Goal: Task Accomplishment & Management: Manage account settings

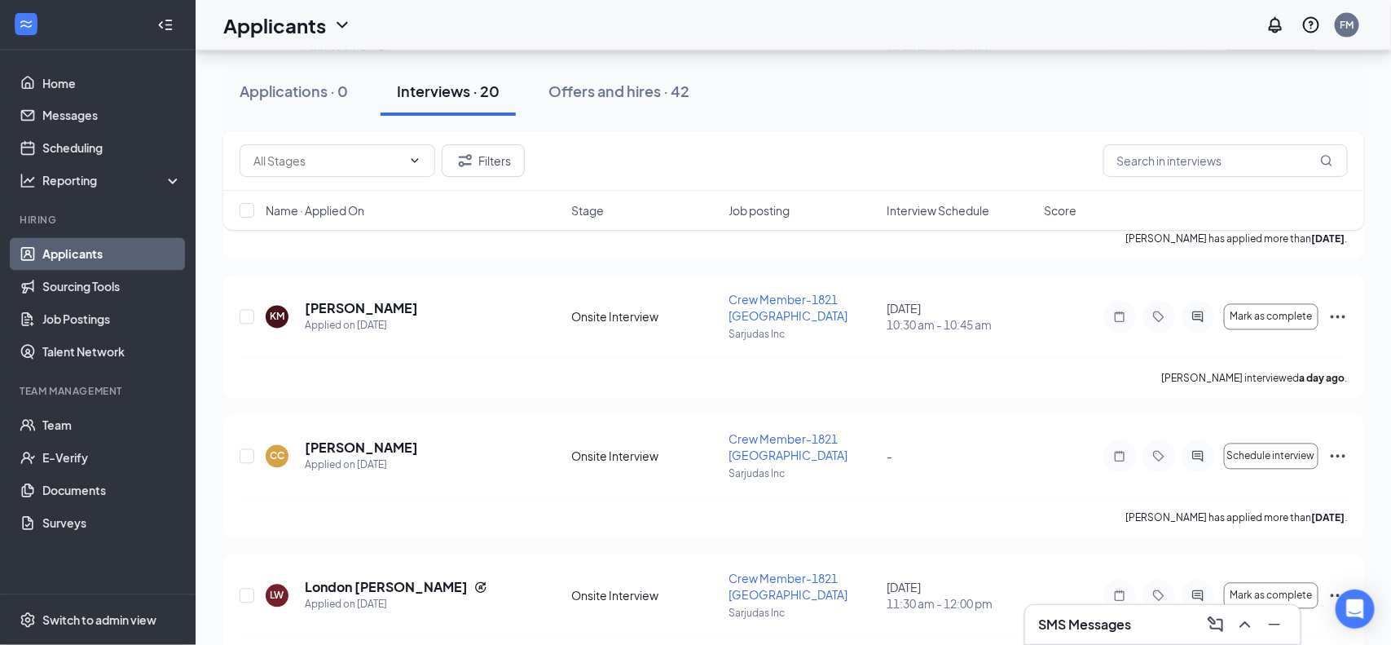
scroll to position [1308, 0]
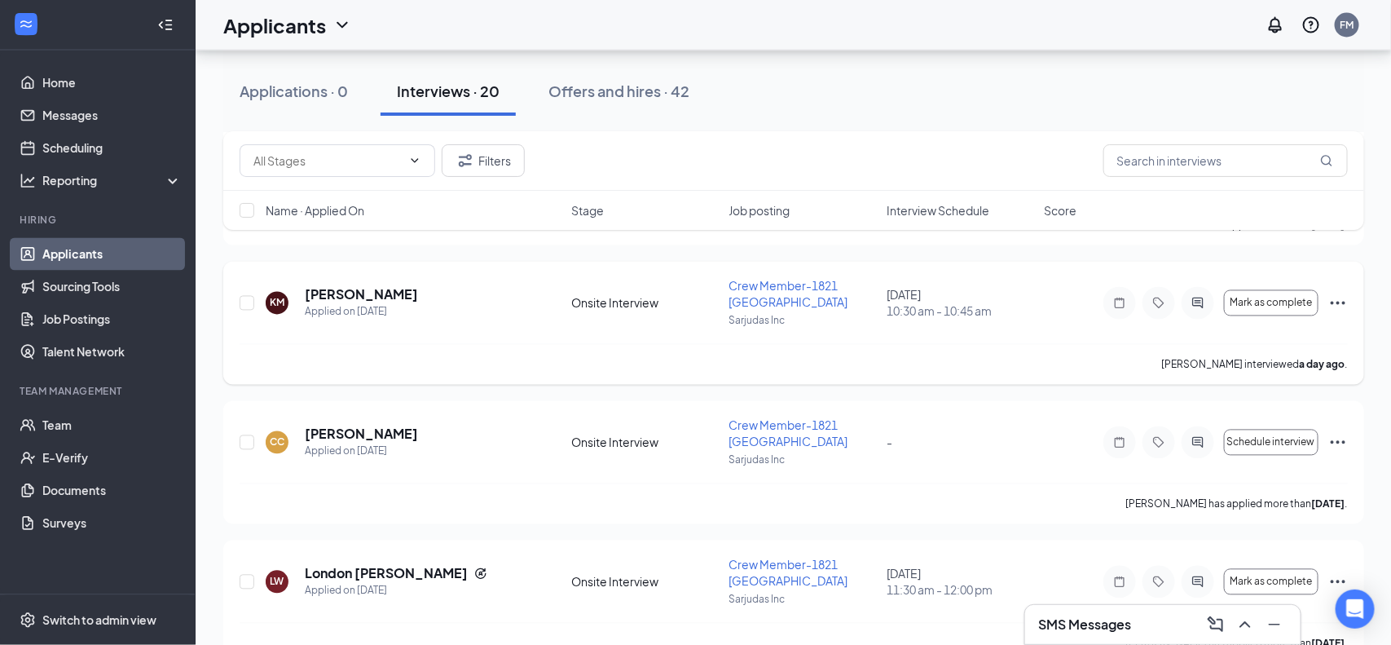
click at [1208, 303] on div at bounding box center [1198, 303] width 33 height 33
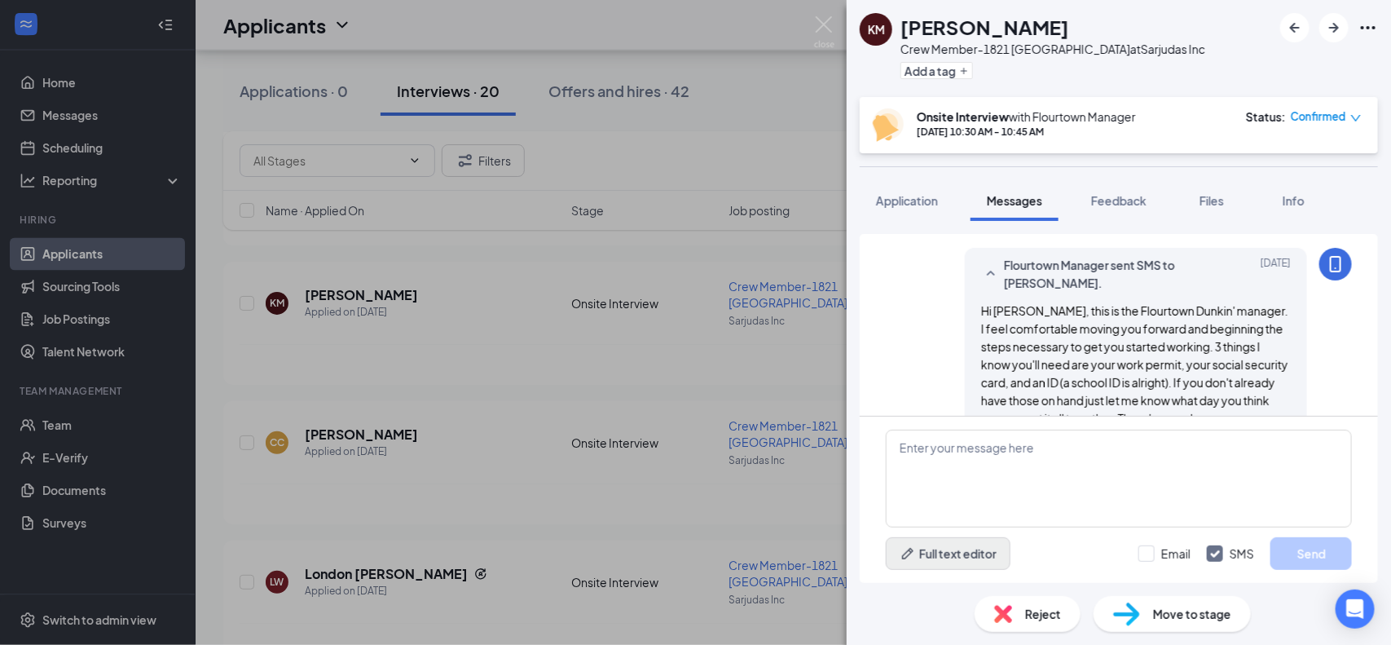
scroll to position [754, 0]
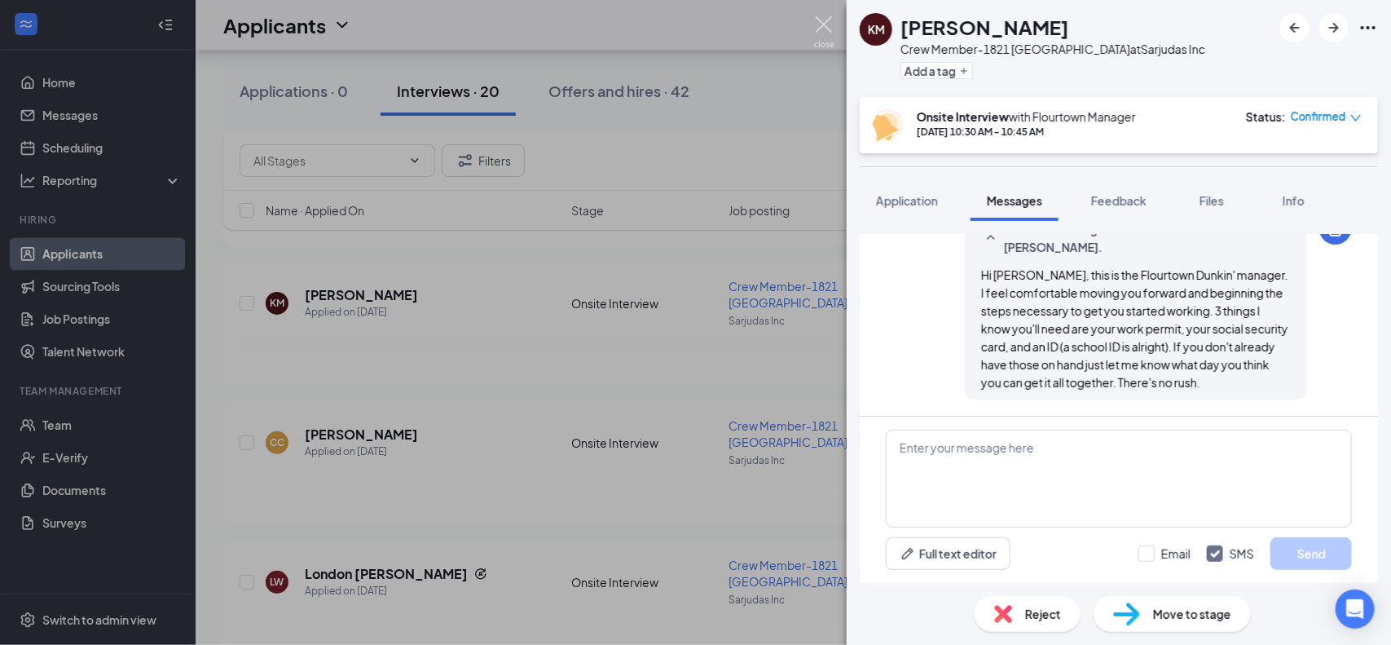
click at [830, 27] on img at bounding box center [824, 32] width 20 height 32
click at [819, 33] on img at bounding box center [824, 32] width 20 height 32
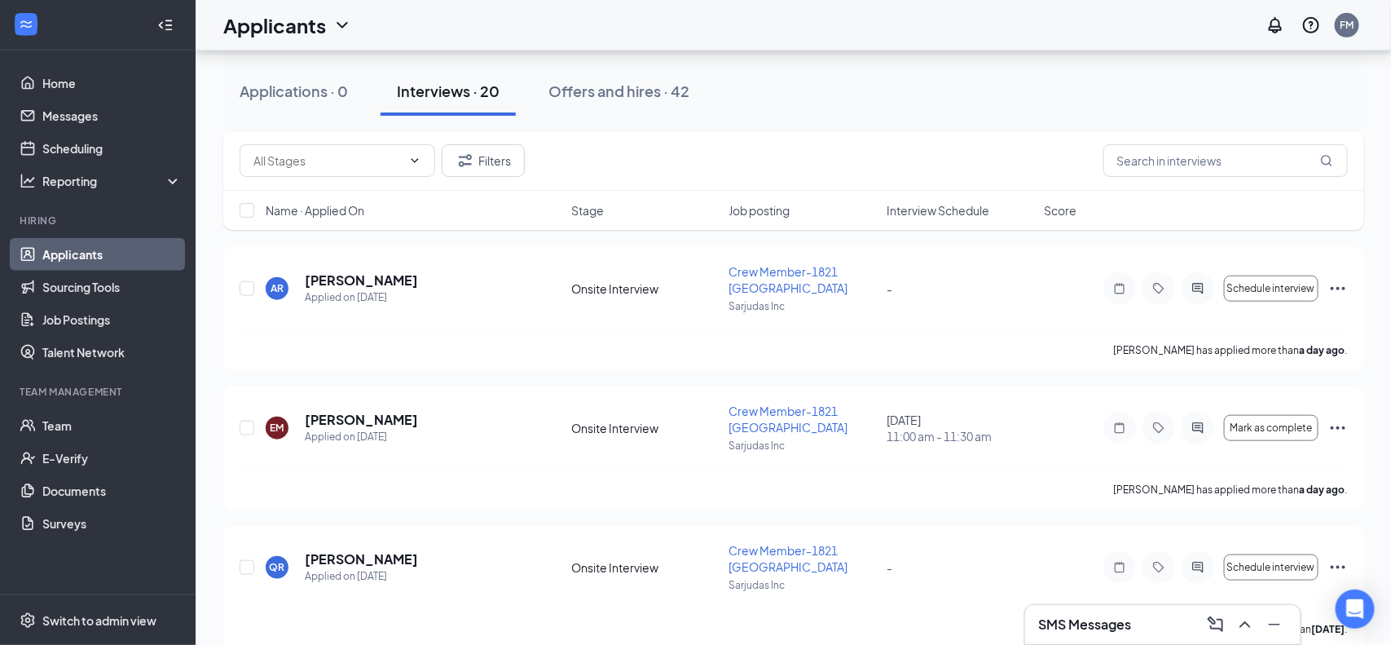
scroll to position [491, 0]
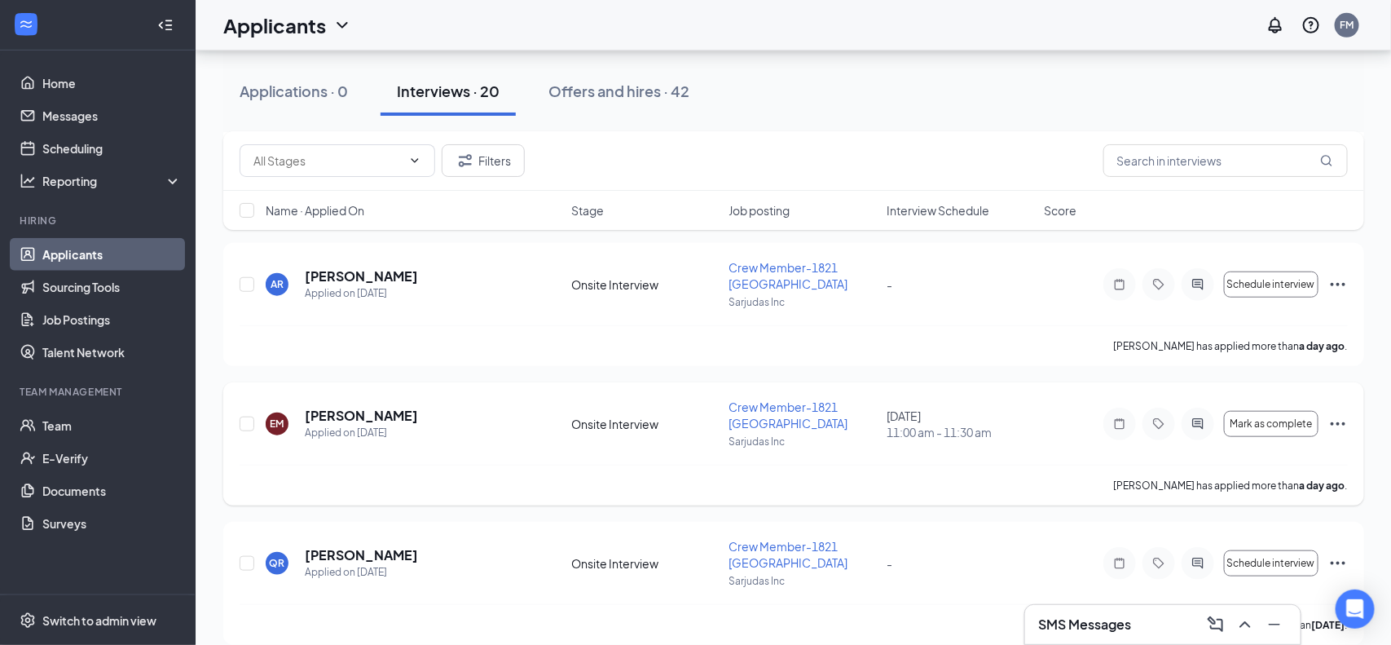
click at [1335, 421] on icon "Ellipses" at bounding box center [1339, 424] width 20 height 20
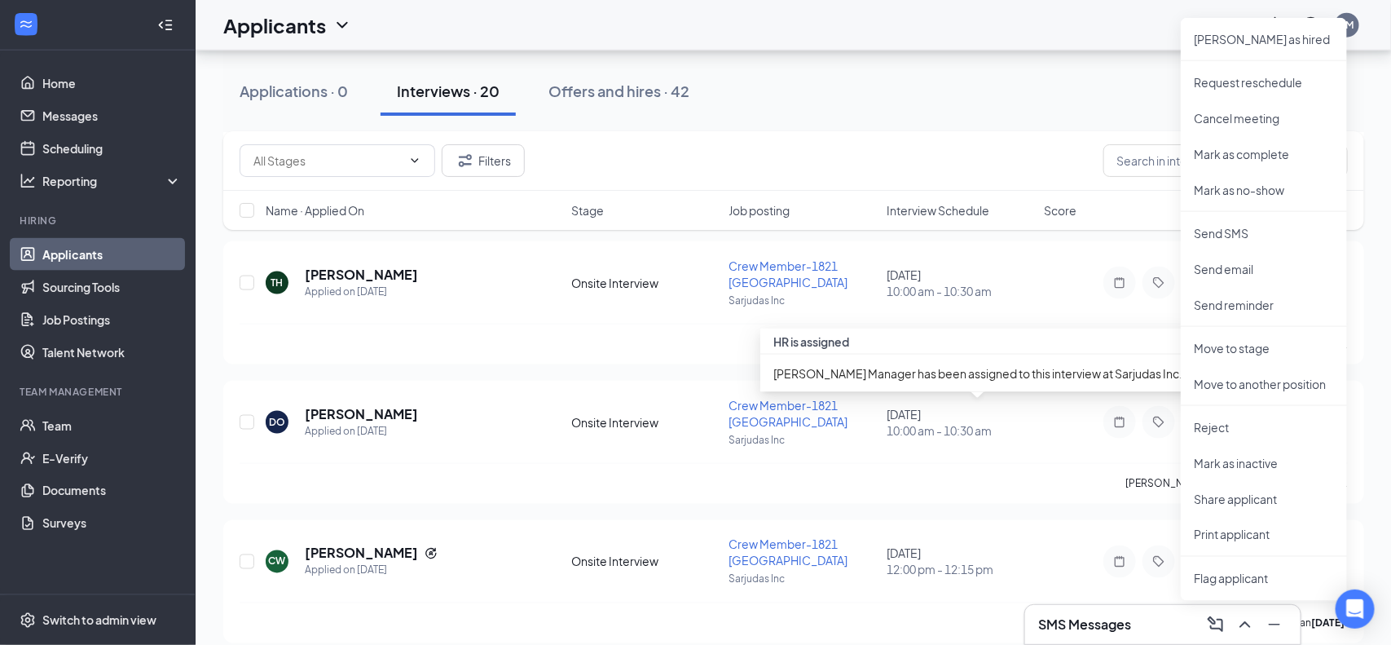
scroll to position [913, 0]
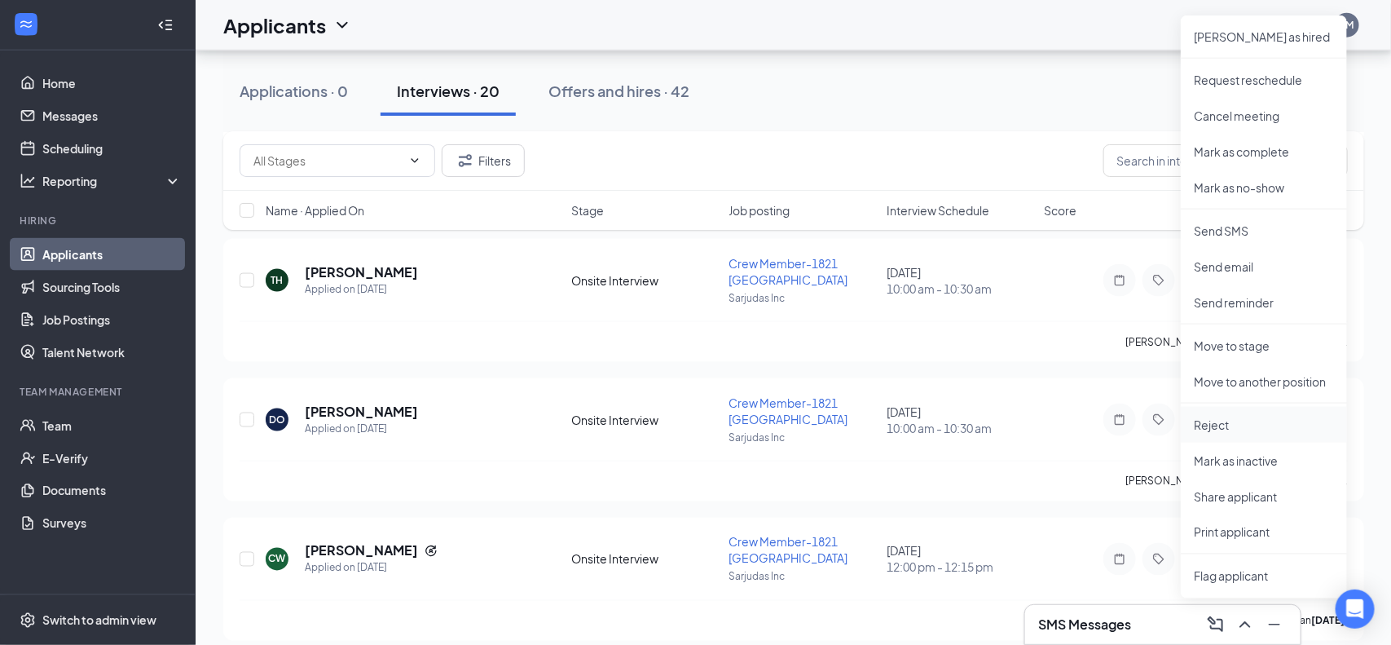
click at [1226, 434] on li "Reject" at bounding box center [1264, 425] width 166 height 36
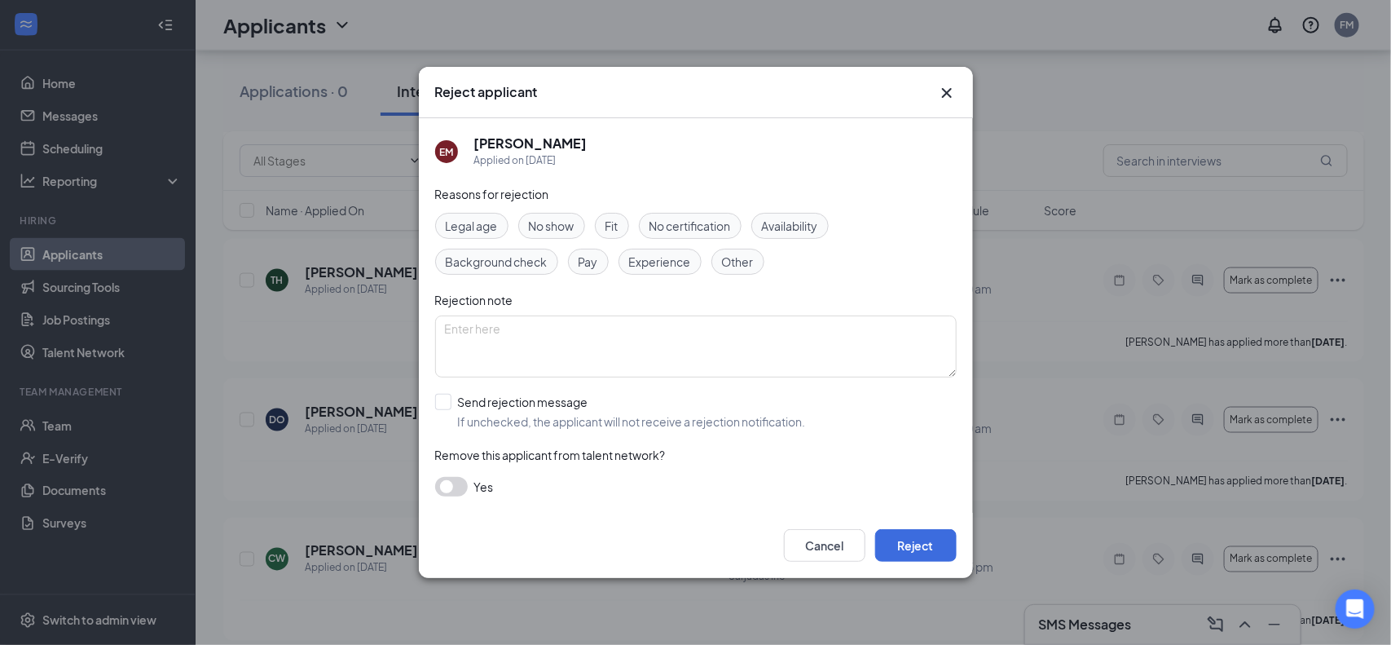
click at [569, 228] on span "No show" at bounding box center [552, 226] width 46 height 18
click at [937, 553] on button "Reject" at bounding box center [916, 545] width 82 height 33
